Goal: Ask a question: Seek information or help from site administrators or community

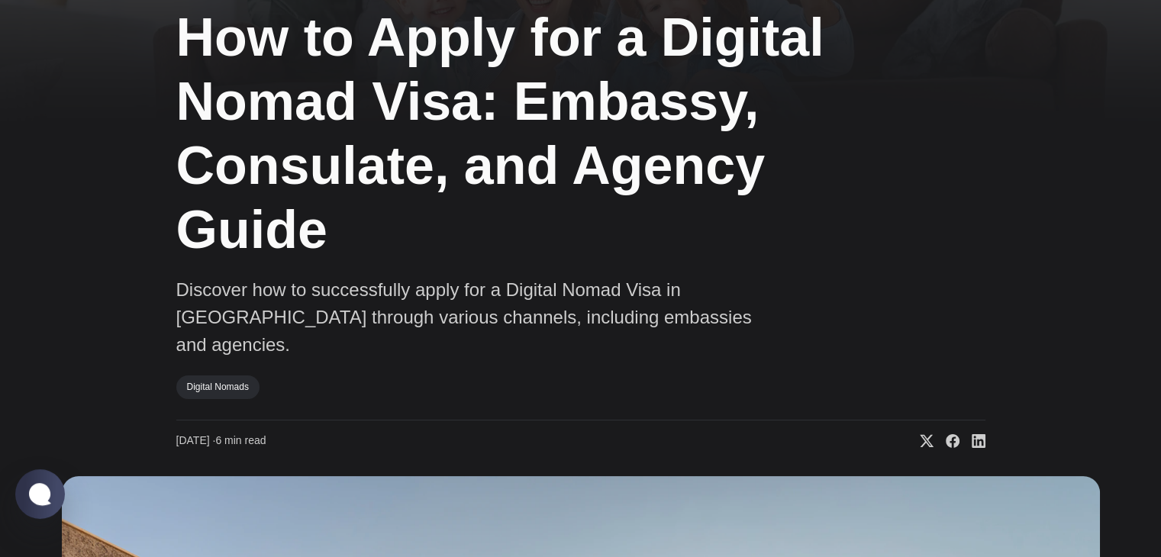
scroll to position [76, 0]
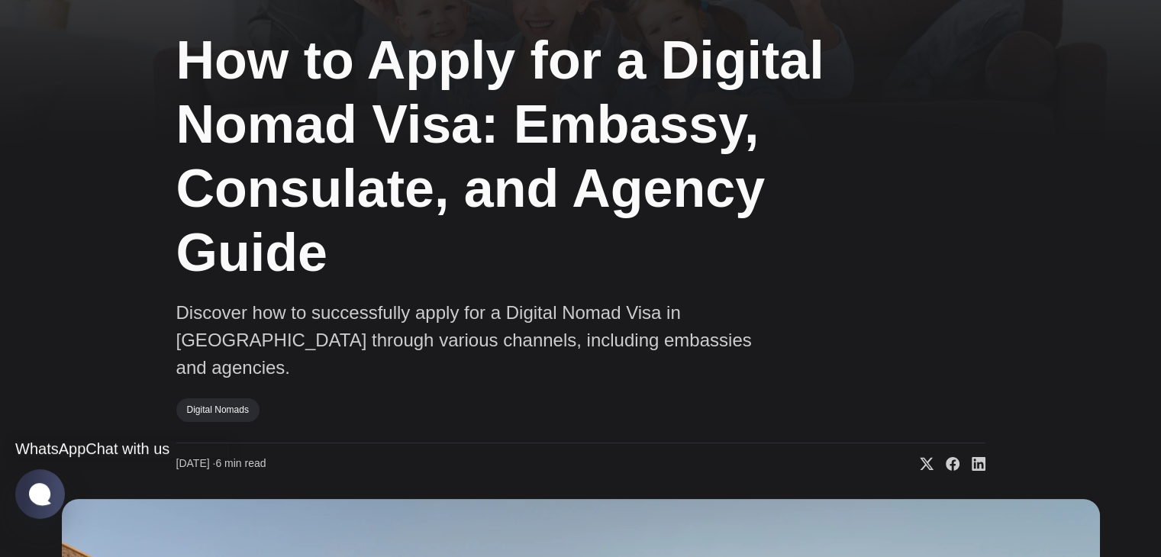
click at [86, 441] on jdiv "Chat with us" at bounding box center [128, 449] width 84 height 17
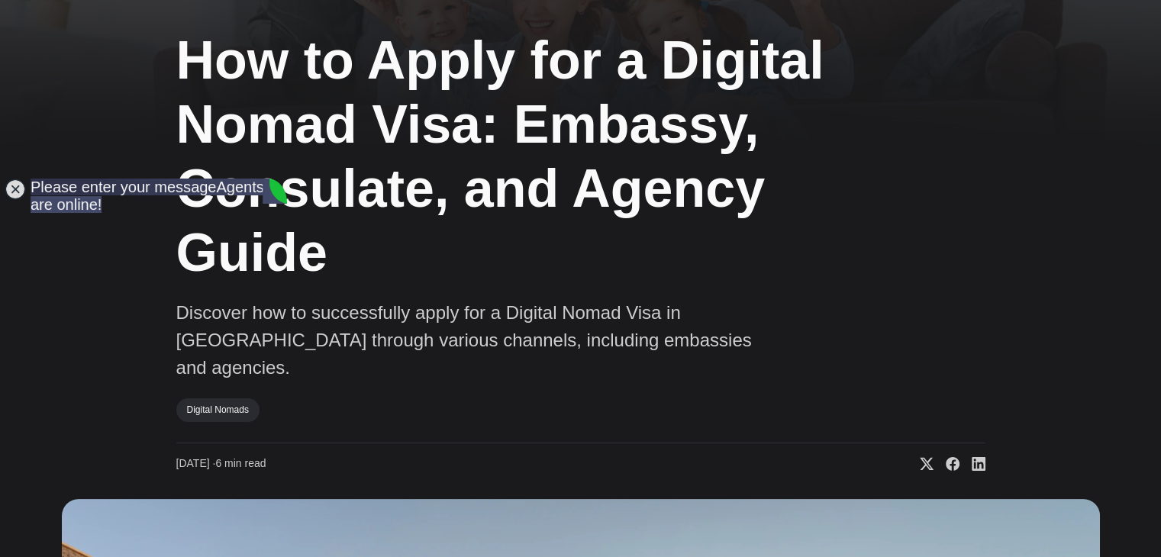
scroll to position [0, 0]
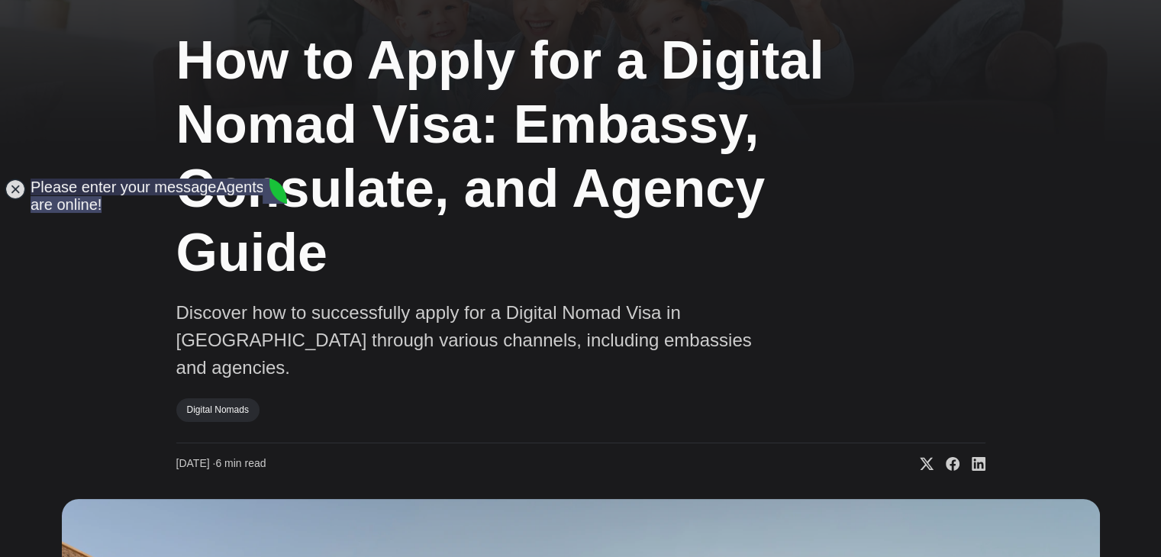
drag, startPoint x: 117, startPoint y: 517, endPoint x: 0, endPoint y: 424, distance: 149.4
type textarea "Hello I'm in the process of buying a company and this would allow me to meet th…"
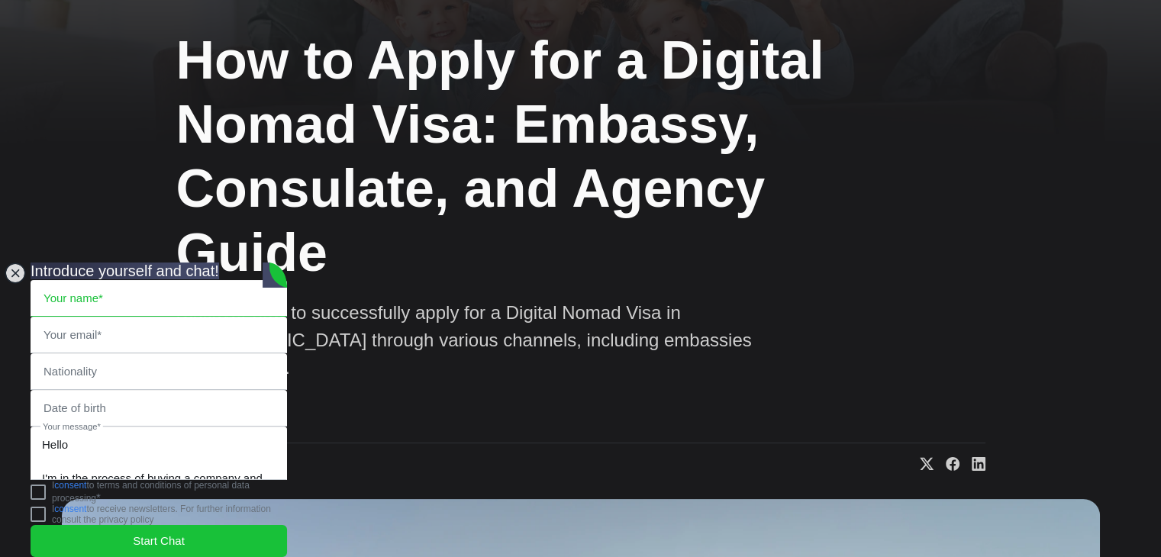
click at [115, 281] on input "text" at bounding box center [158, 298] width 255 height 35
type input "[PERSON_NAME]"
click at [118, 318] on input "email" at bounding box center [158, 335] width 255 height 35
type input "[EMAIL_ADDRESS][DOMAIN_NAME]"
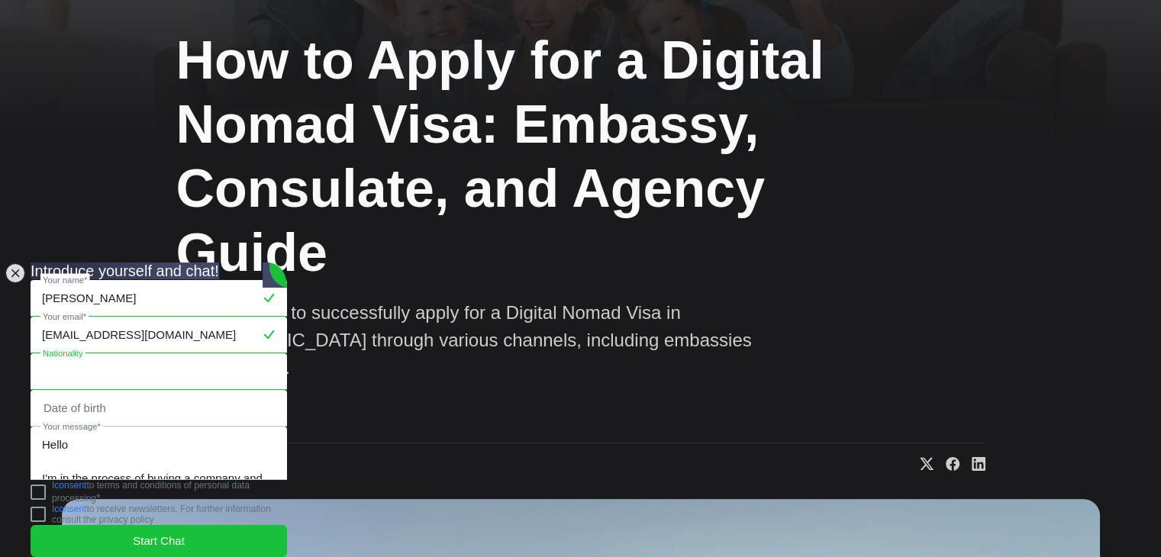
click at [98, 354] on input "text" at bounding box center [158, 371] width 255 height 35
type input "British"
click at [93, 391] on input "text" at bounding box center [158, 408] width 255 height 35
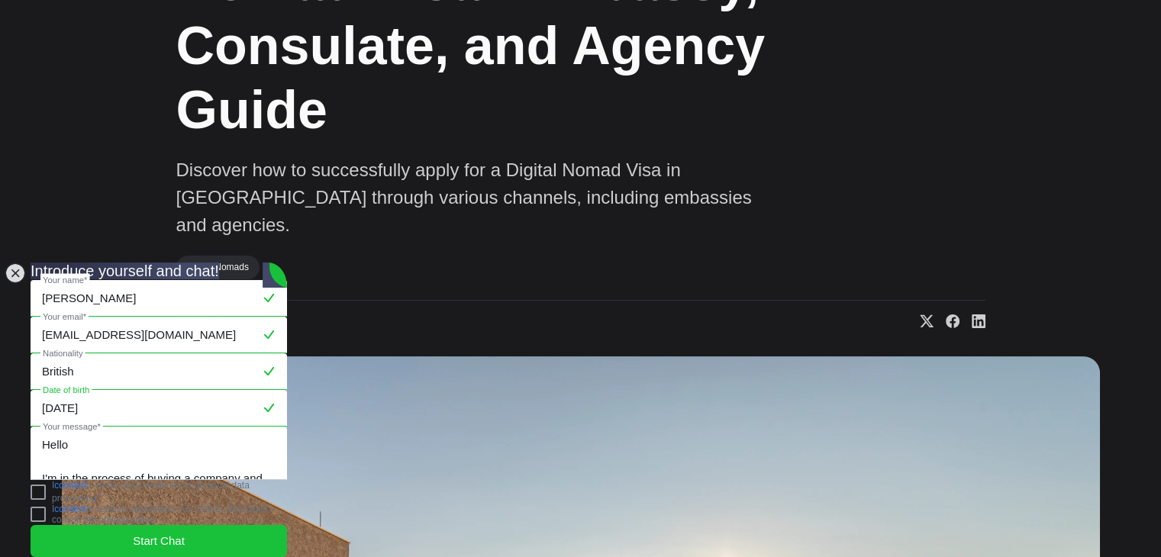
scroll to position [229, 0]
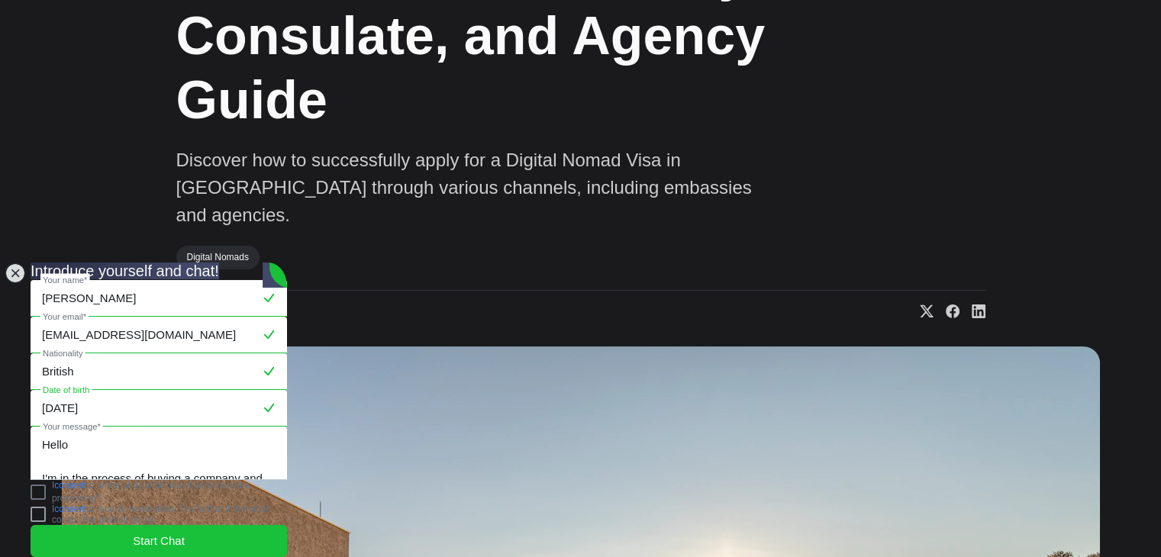
type input "[DATE]"
click at [46, 490] on jdiv at bounding box center [38, 492] width 15 height 15
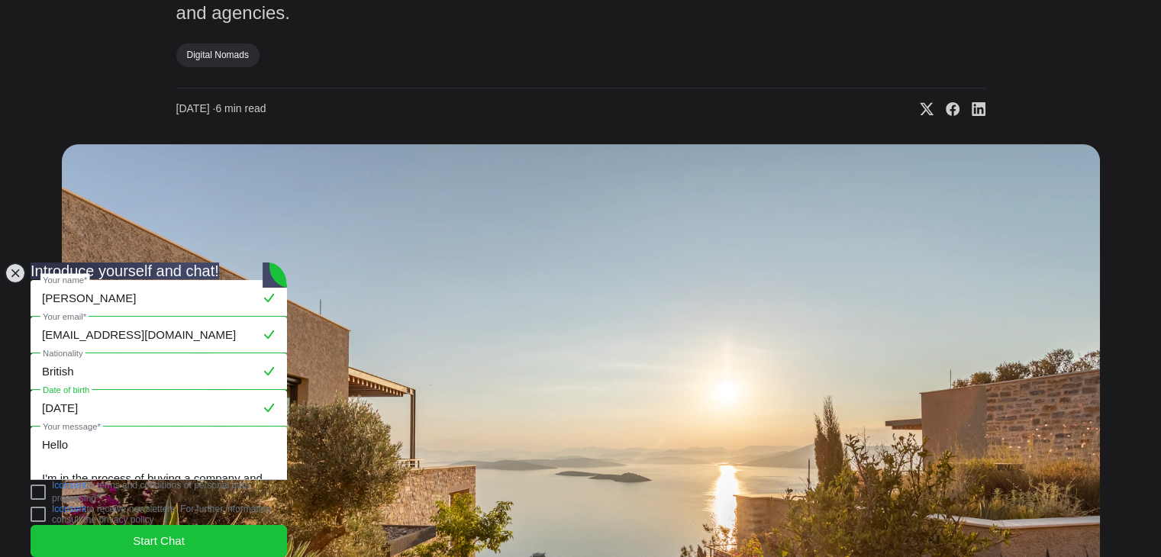
scroll to position [458, 0]
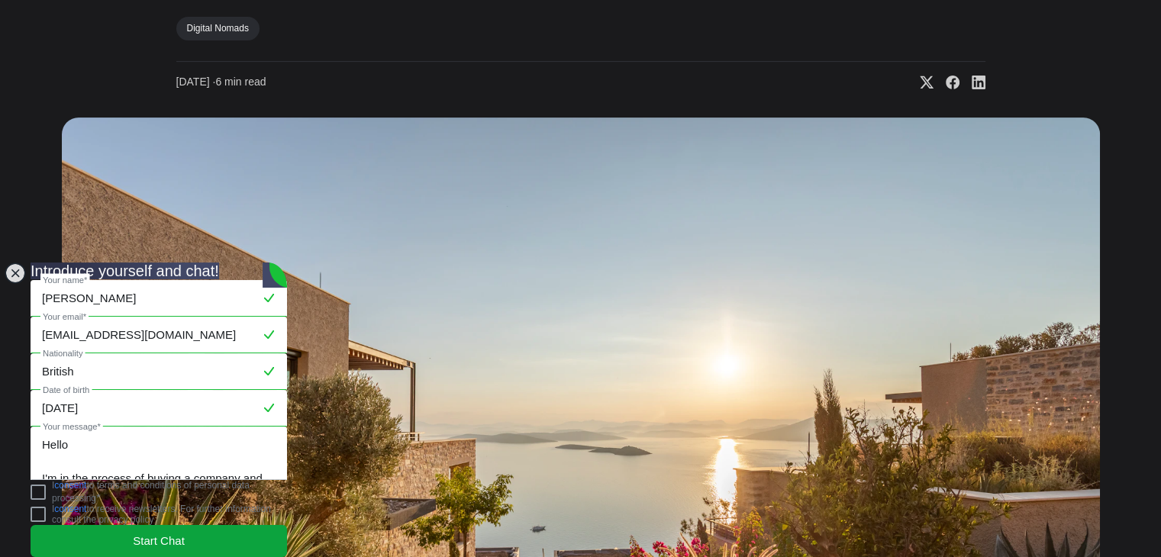
click at [140, 533] on span "Start Chat" at bounding box center [159, 541] width 52 height 17
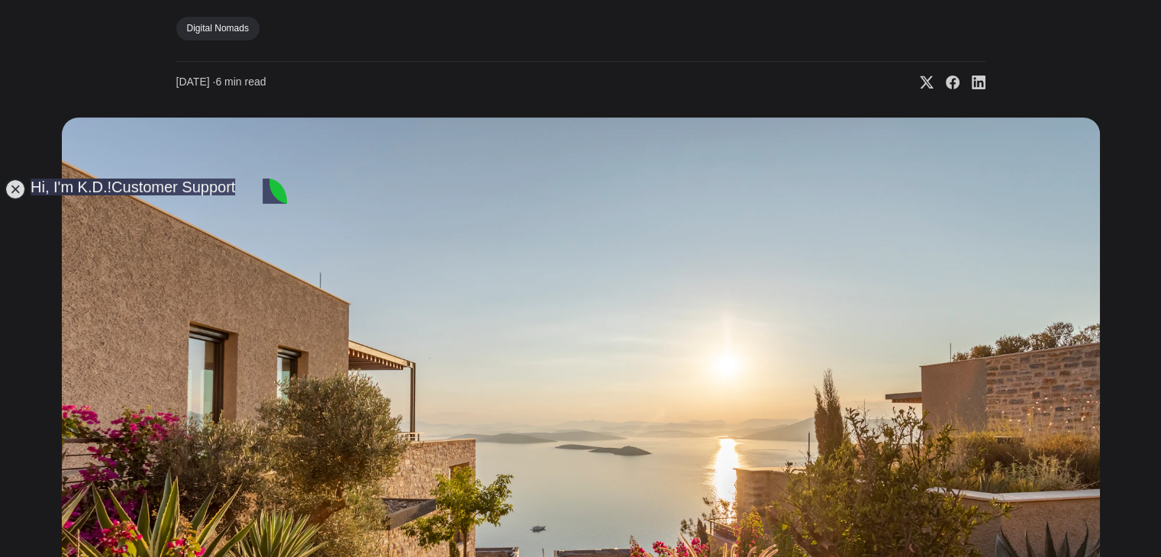
scroll to position [621, 0]
type textarea "Hi yes buying a UK company. Just turned 51 in August"
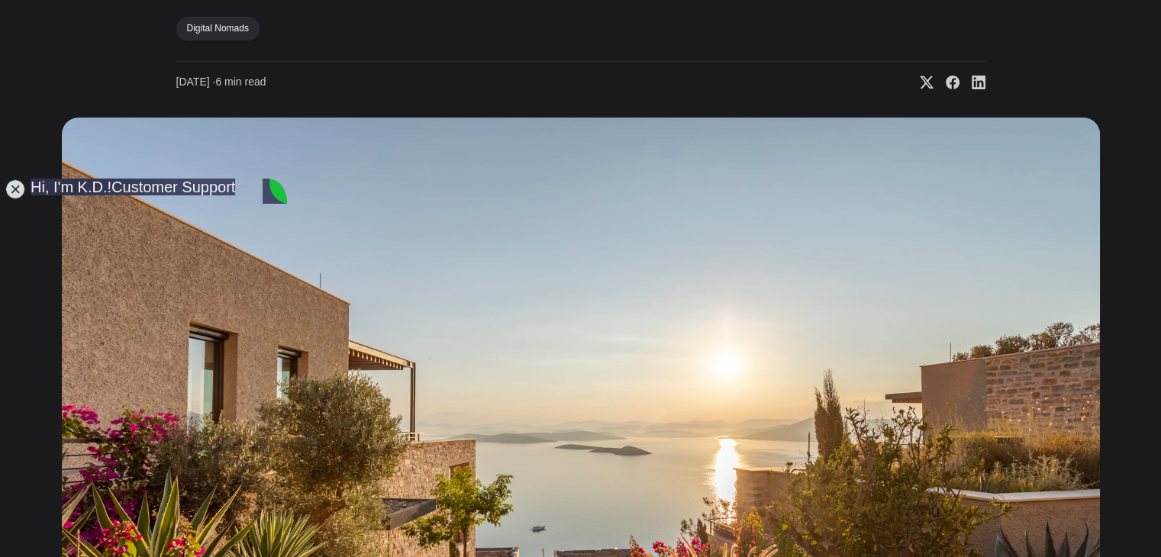
type textarea "Sorry I got a call about something else :-). I'm all yours now KD :-)"
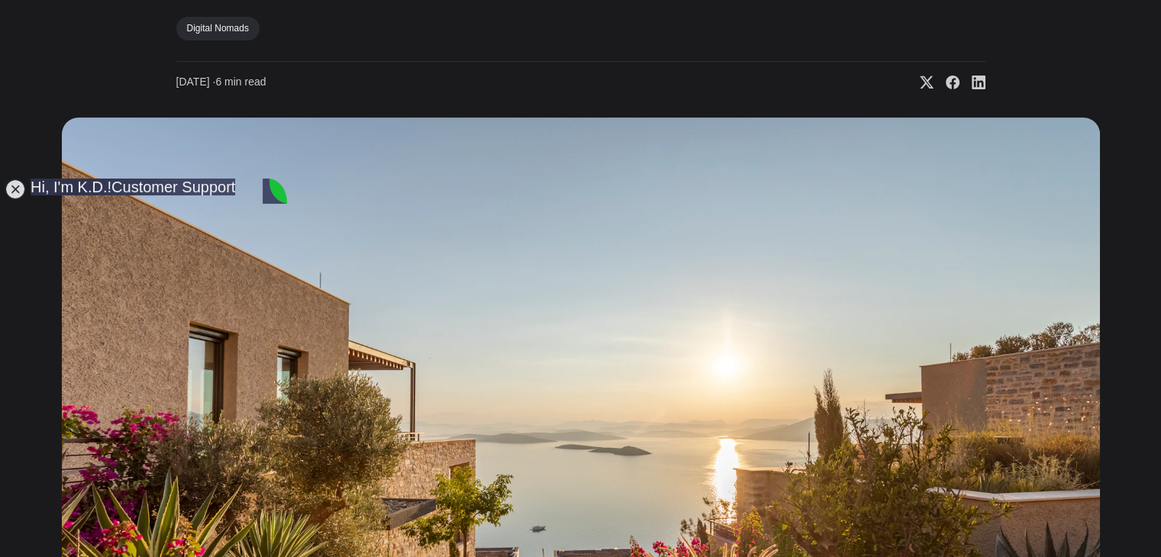
scroll to position [959, 0]
type textarea "Ohhhh did not know!"
type textarea "OK thats ok :-)"
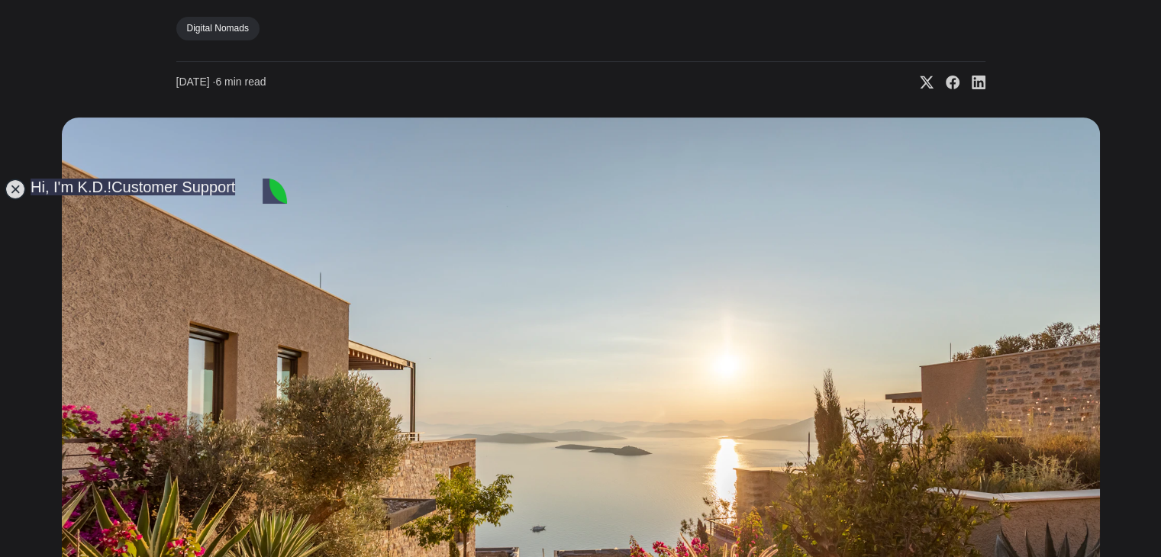
type textarea "W"
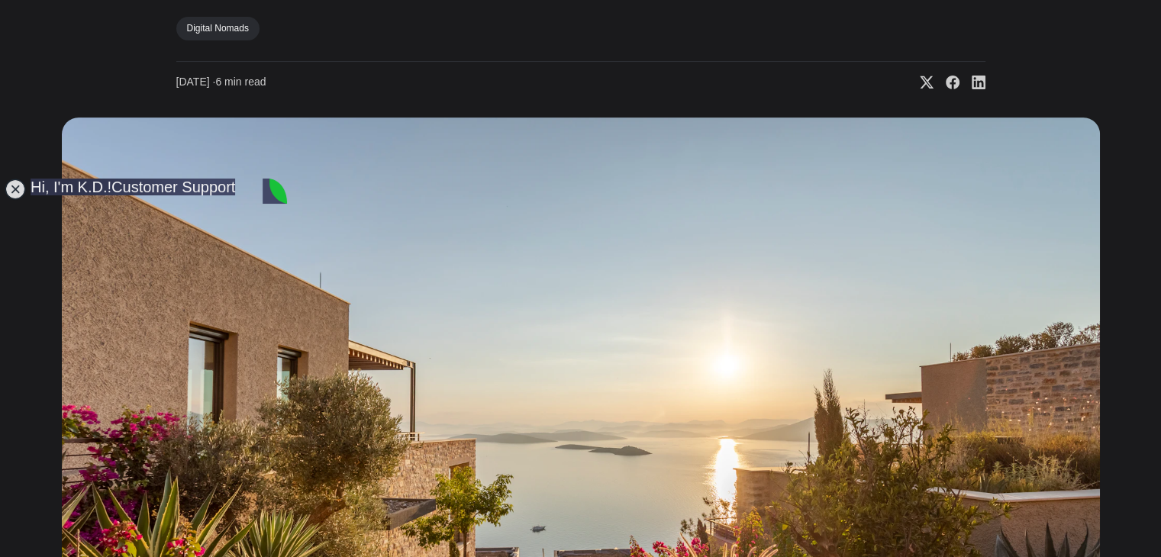
type textarea "How would my wife be covered? She's 55 in September this year..."
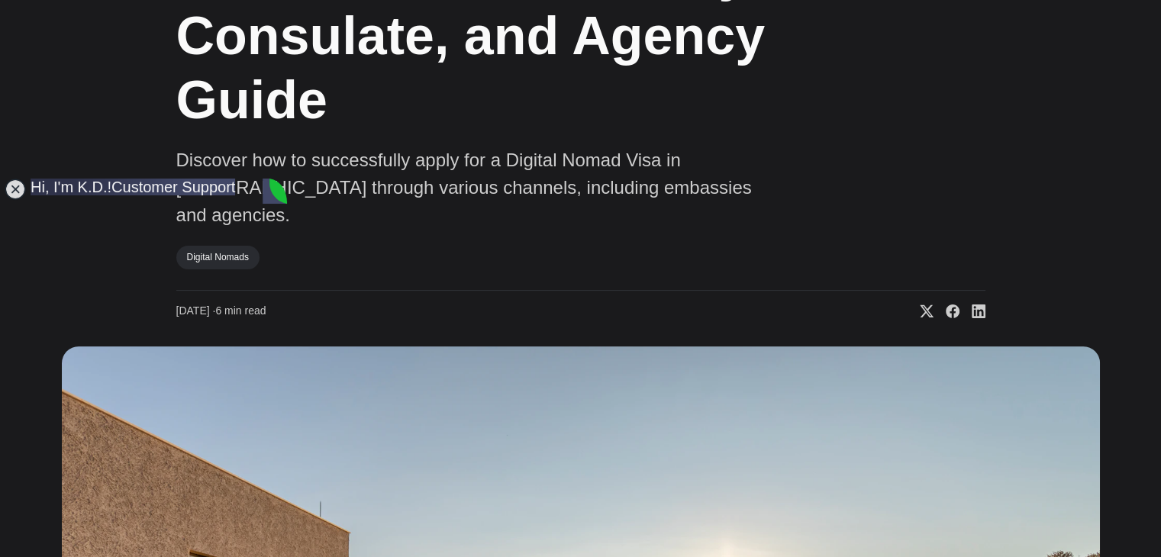
type textarea "She does not have a degree but does have professional qualifcations"
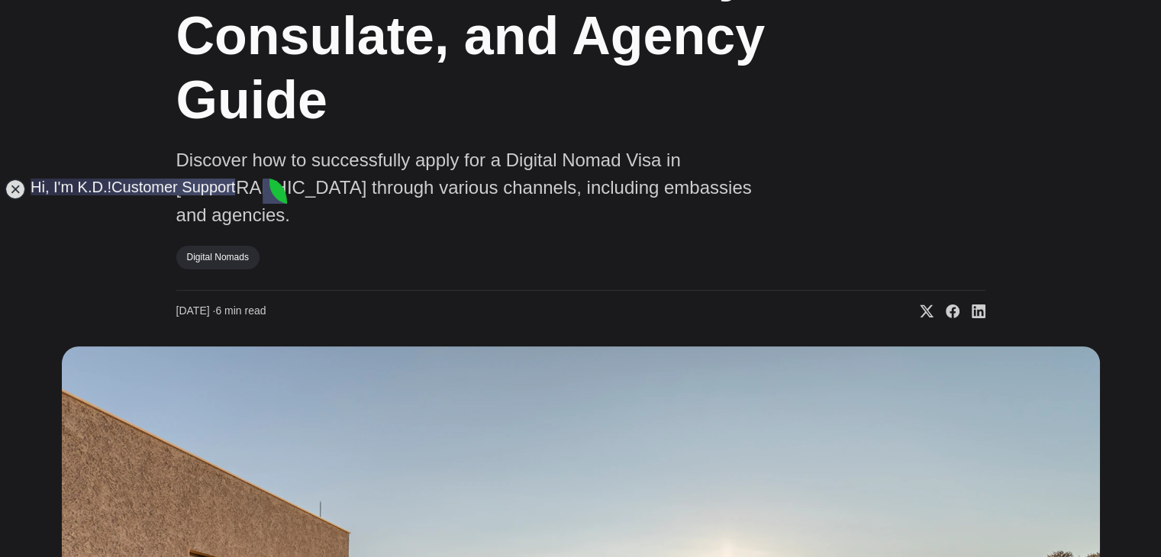
scroll to position [1893, 0]
type textarea "[PERSON_NAME] she'll hate that I have to sponsor her !"
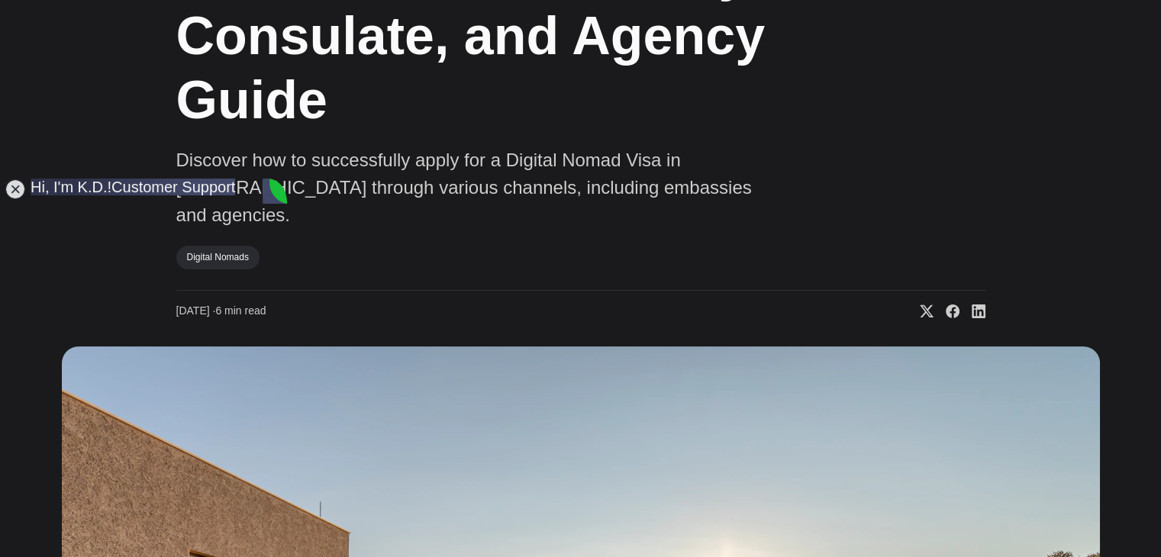
type textarea "It would be in a few months"
type textarea "Both"
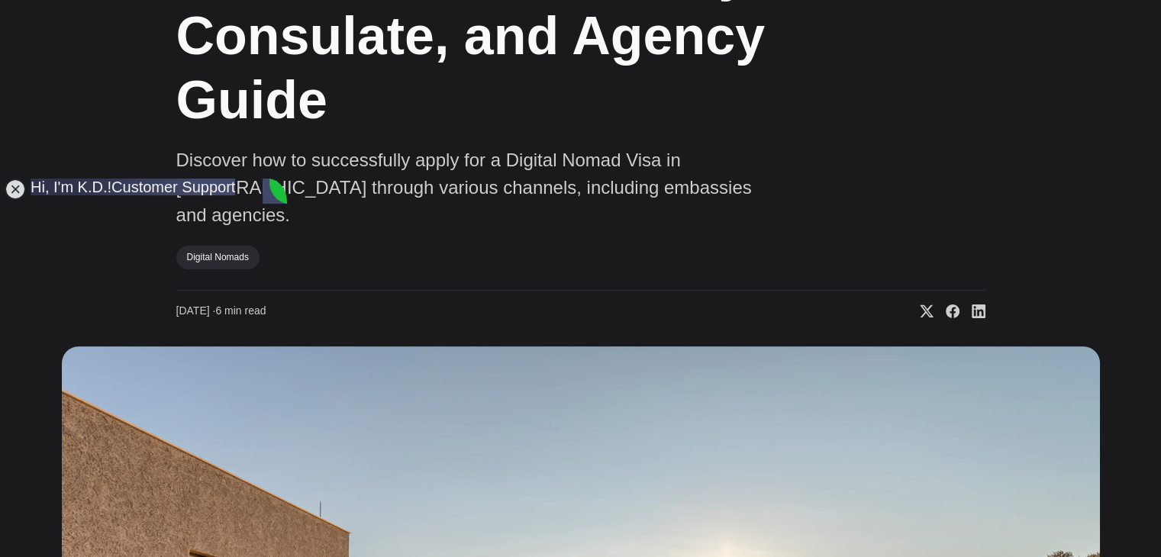
scroll to position [2436, 0]
type textarea "What should we do next?"
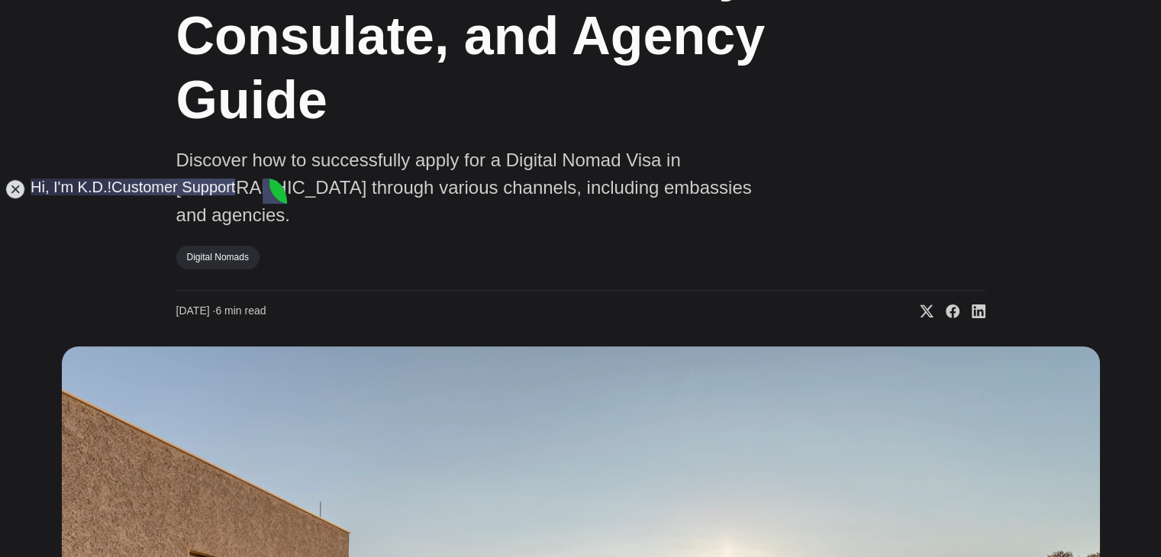
scroll to position [2741, 0]
type textarea "OK that makes sense. I'll check the membership link next."
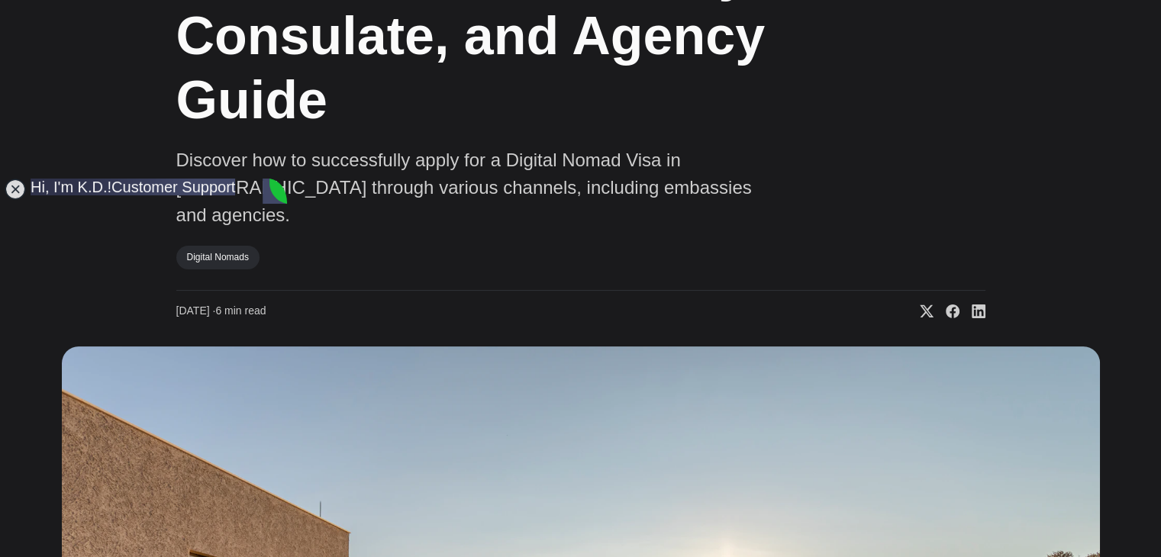
type textarea "Ok let me have a read and come back to you. Very helpful and looks like it shou…"
type textarea "Thank you very much. Have a lovely day!"
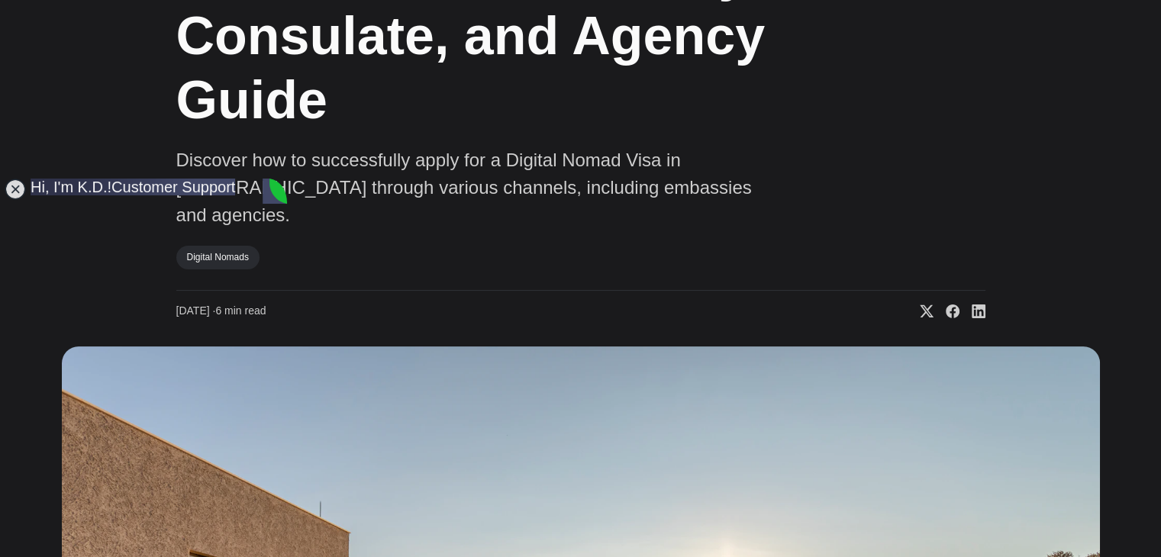
click at [12, 184] on jdiv at bounding box center [15, 189] width 21 height 21
